Goal: Transaction & Acquisition: Purchase product/service

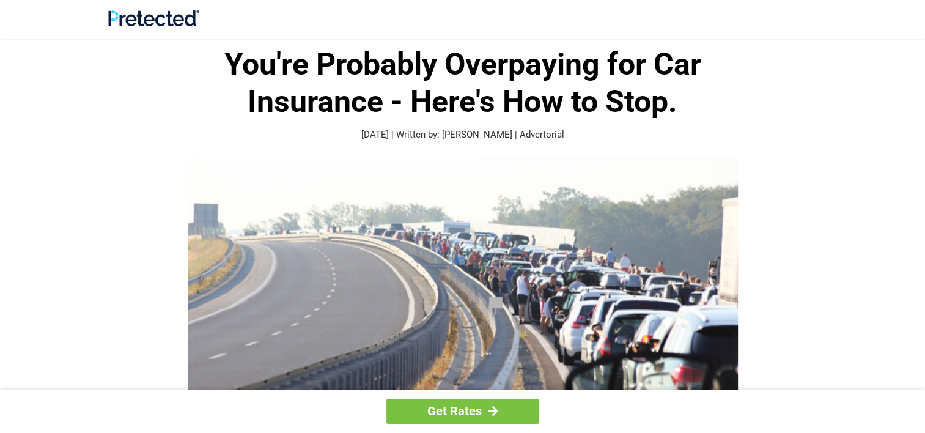
click at [474, 396] on div "Get Rates" at bounding box center [462, 411] width 925 height 43
click at [472, 401] on link "Get Rates" at bounding box center [462, 411] width 153 height 25
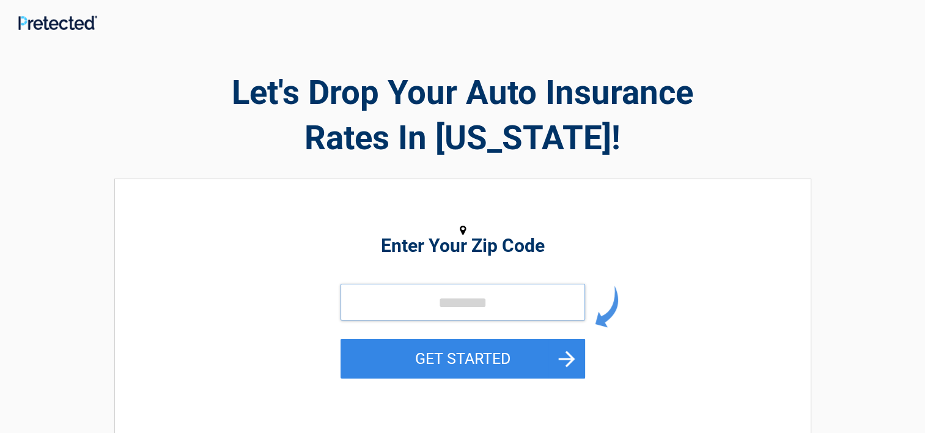
drag, startPoint x: 342, startPoint y: 298, endPoint x: 226, endPoint y: 332, distance: 121.5
click at [226, 332] on div "GET STARTED" at bounding box center [462, 345] width 561 height 122
click at [447, 306] on input "tel" at bounding box center [463, 302] width 245 height 37
click at [440, 294] on input "tel" at bounding box center [463, 302] width 245 height 37
click at [429, 299] on input "tel" at bounding box center [463, 302] width 245 height 37
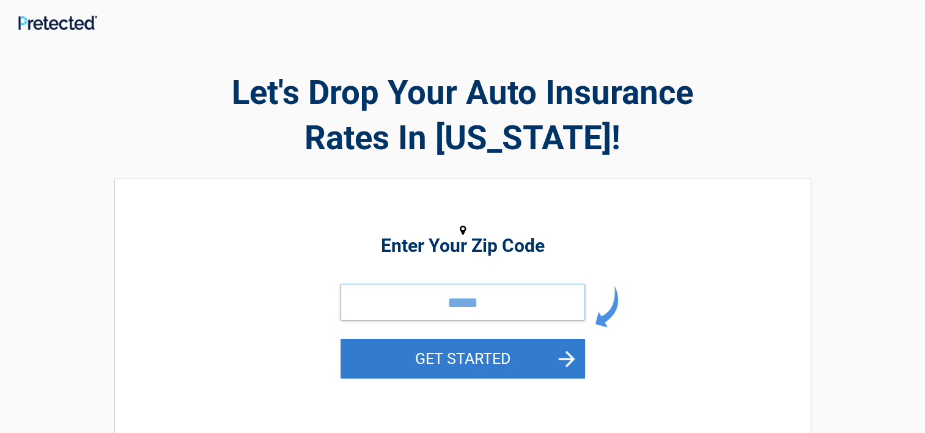
type input "*****"
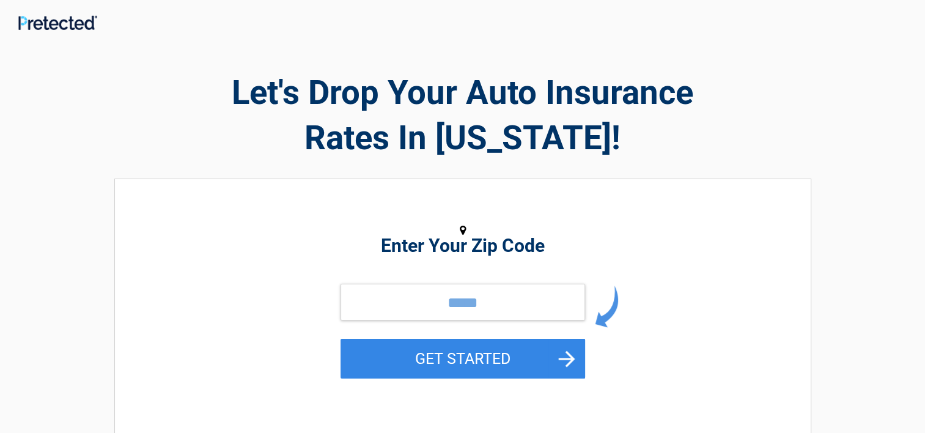
click at [458, 357] on button "GET STARTED" at bounding box center [463, 359] width 245 height 40
